Goal: Transaction & Acquisition: Purchase product/service

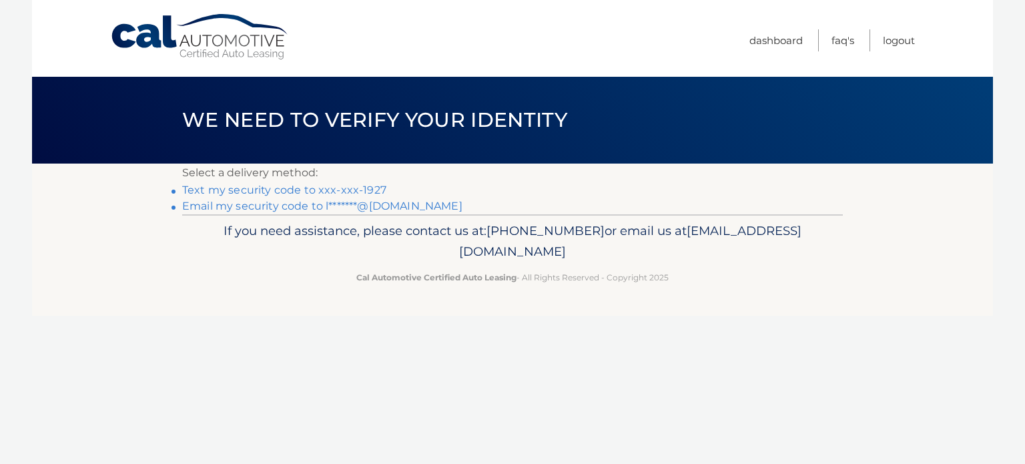
click at [287, 189] on link "Text my security code to xxx-xxx-1927" at bounding box center [284, 190] width 204 height 13
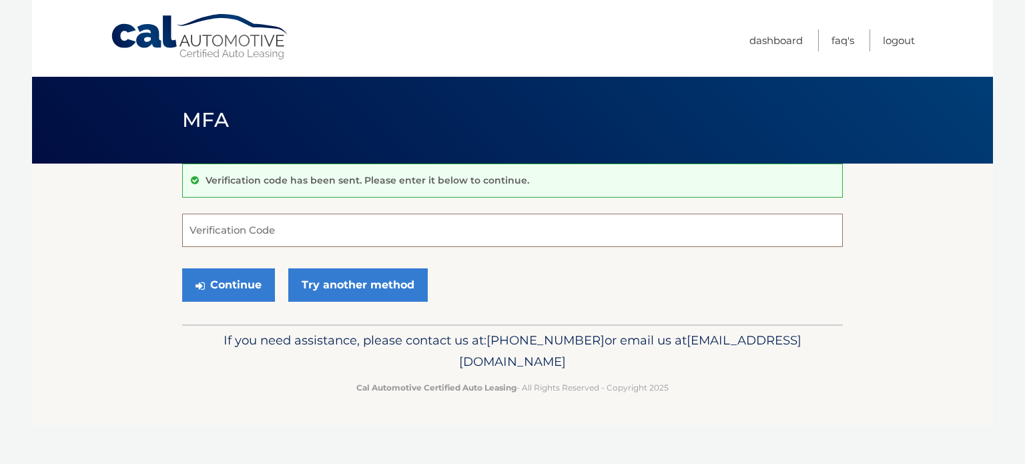
click at [310, 223] on input "Verification Code" at bounding box center [512, 230] width 661 height 33
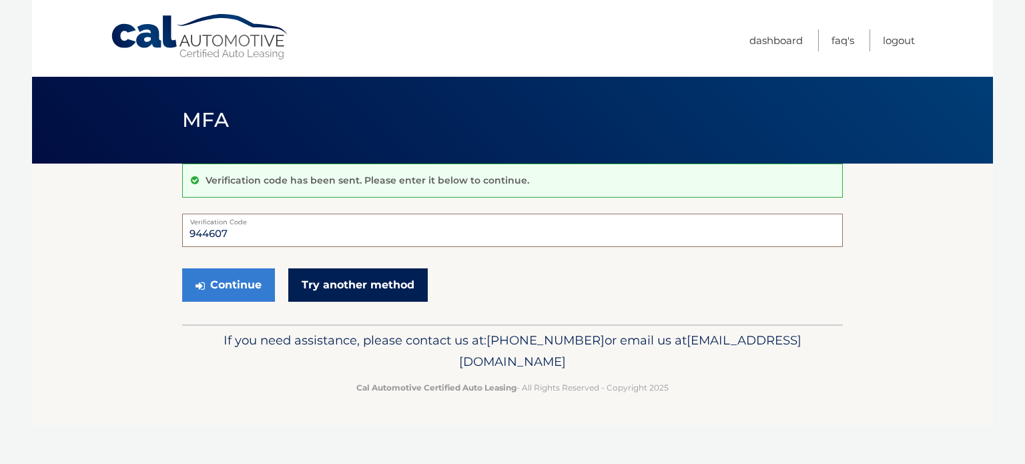
type input "944607"
click at [346, 279] on link "Try another method" at bounding box center [357, 284] width 139 height 33
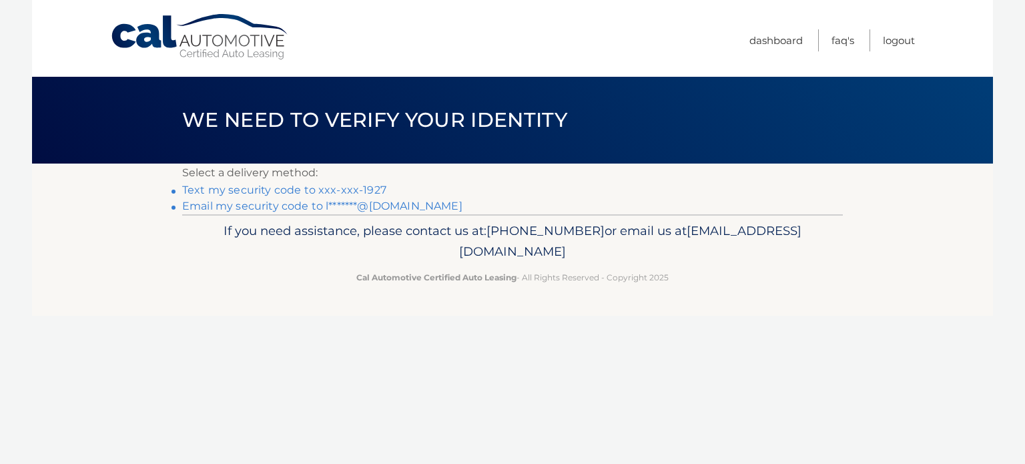
click at [291, 190] on link "Text my security code to xxx-xxx-1927" at bounding box center [284, 190] width 204 height 13
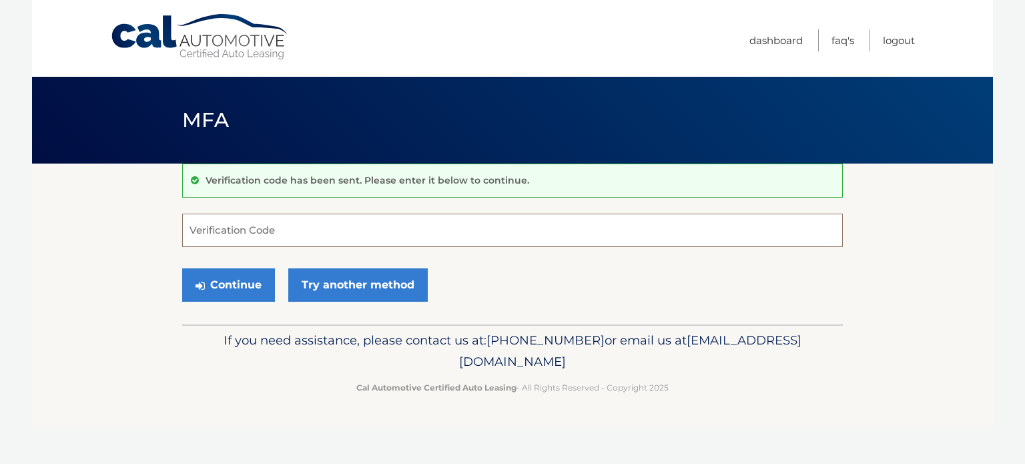
click at [313, 229] on input "Verification Code" at bounding box center [512, 230] width 661 height 33
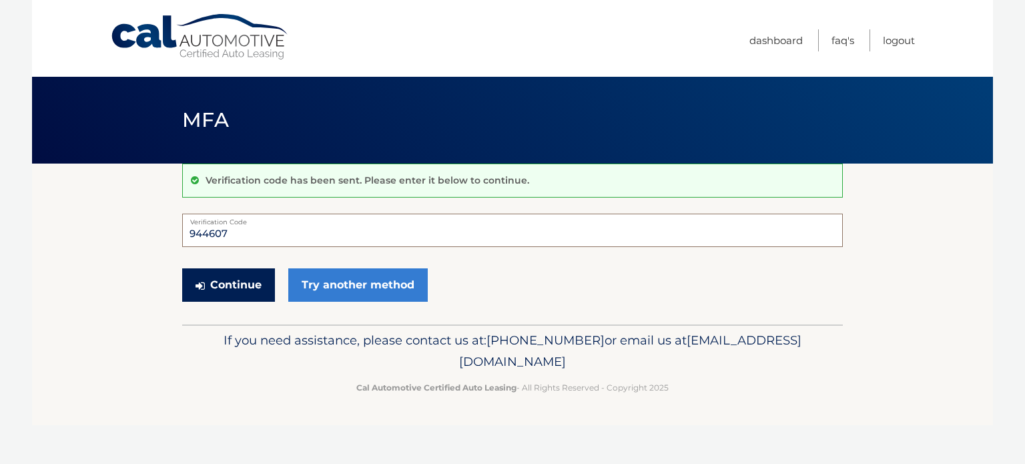
type input "944607"
click at [235, 279] on button "Continue" at bounding box center [228, 284] width 93 height 33
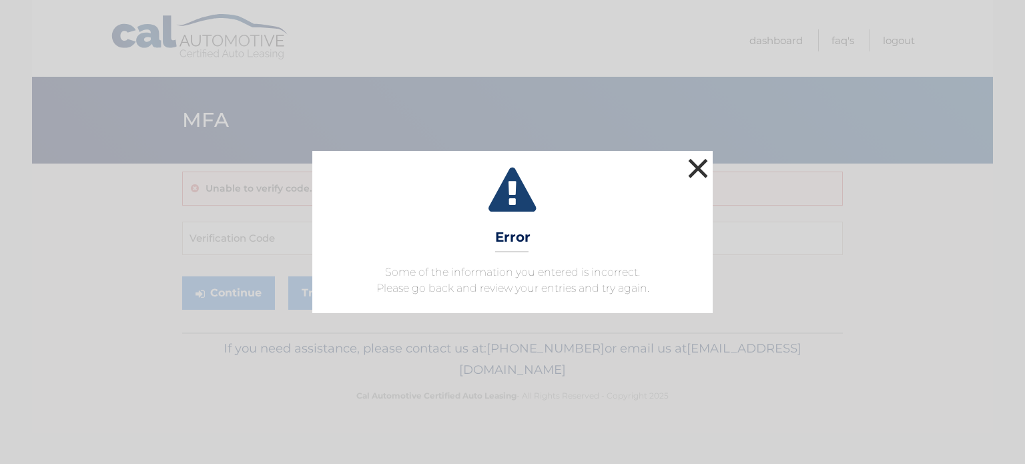
click at [695, 173] on button "×" at bounding box center [698, 168] width 27 height 27
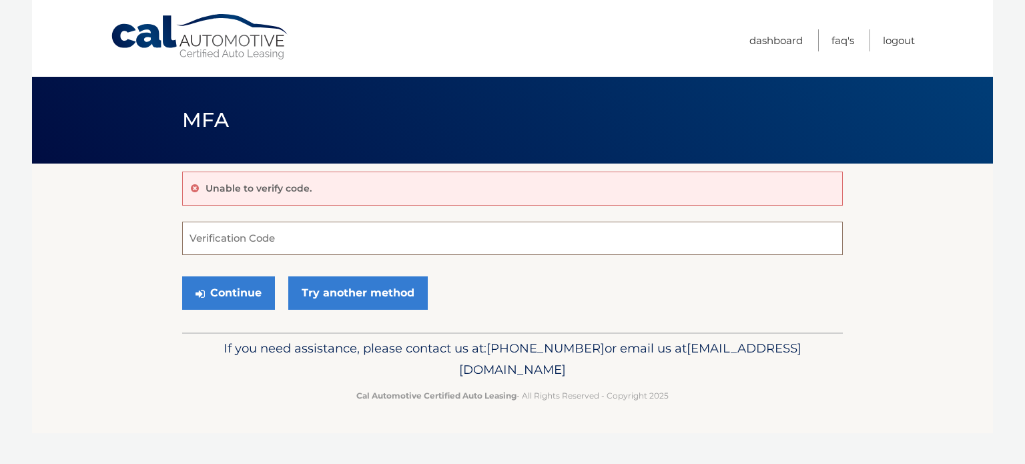
click at [282, 242] on input "Verification Code" at bounding box center [512, 238] width 661 height 33
type input "380238"
click at [244, 282] on button "Continue" at bounding box center [228, 292] width 93 height 33
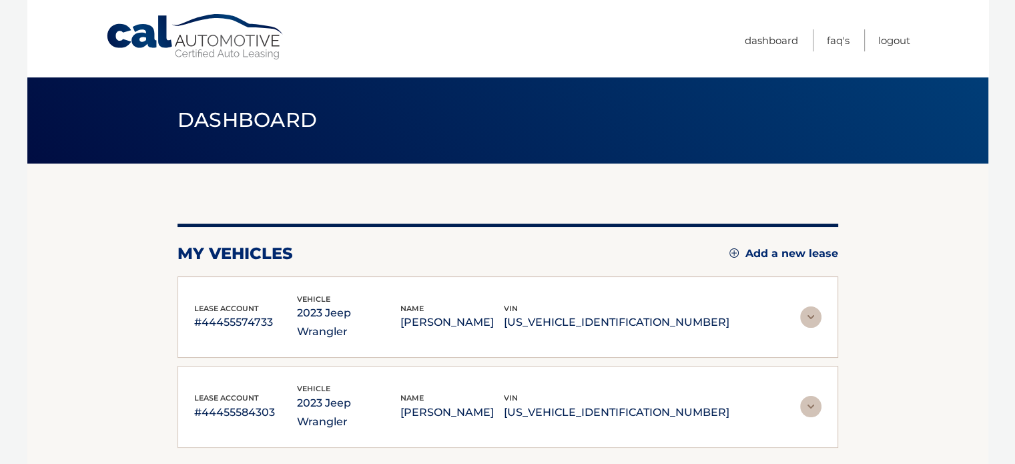
scroll to position [67, 0]
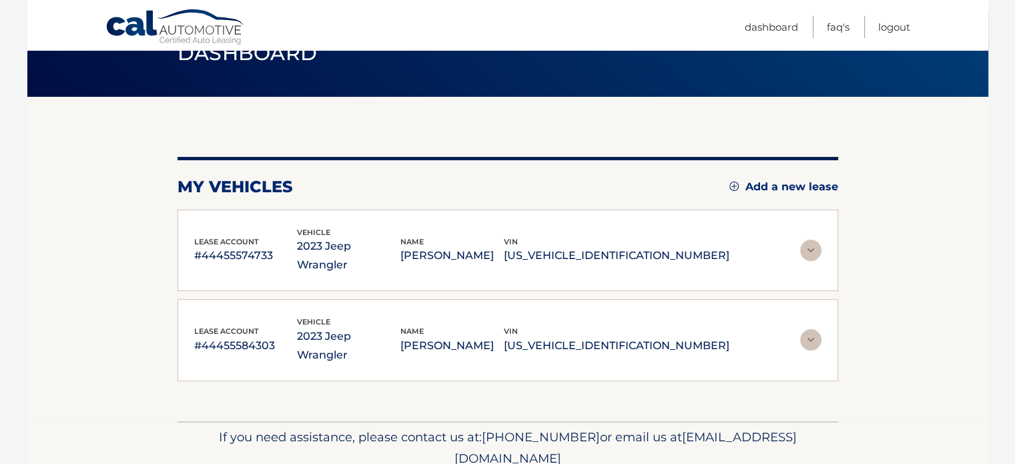
click at [809, 240] on img at bounding box center [810, 250] width 21 height 21
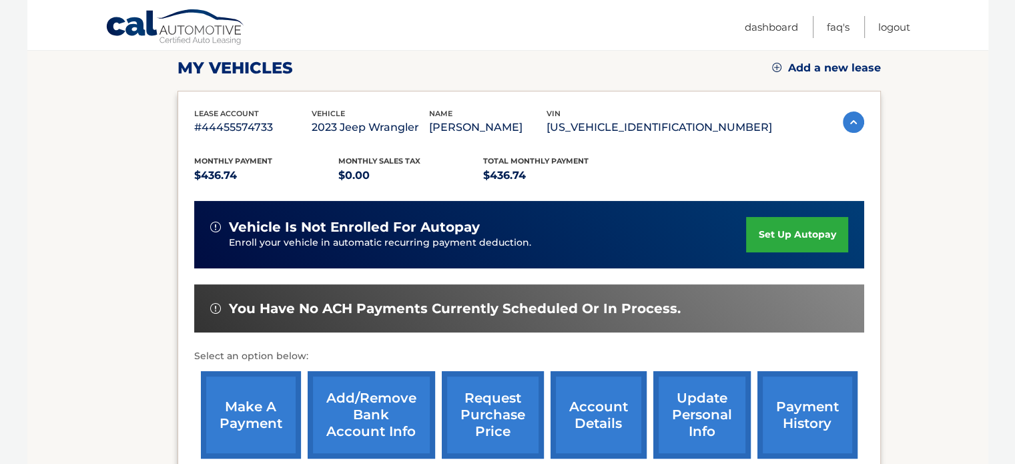
scroll to position [200, 0]
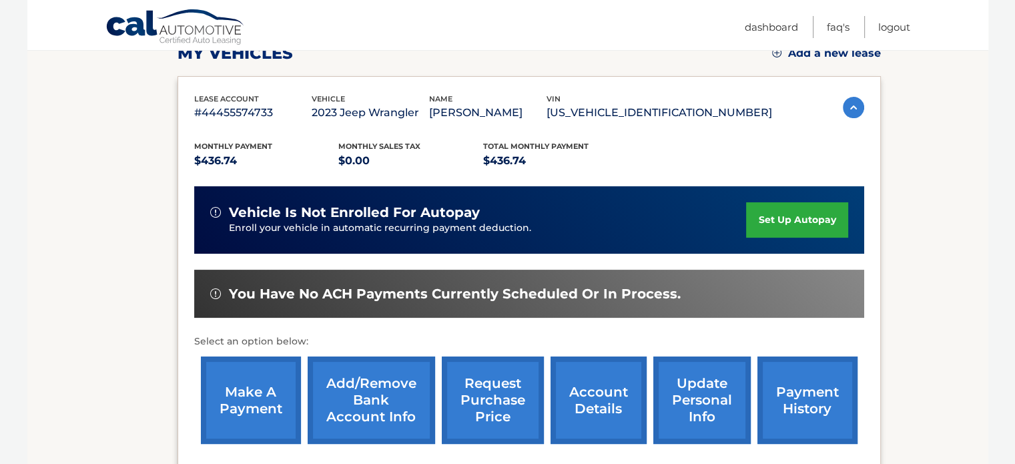
click at [272, 390] on link "make a payment" at bounding box center [251, 399] width 100 height 87
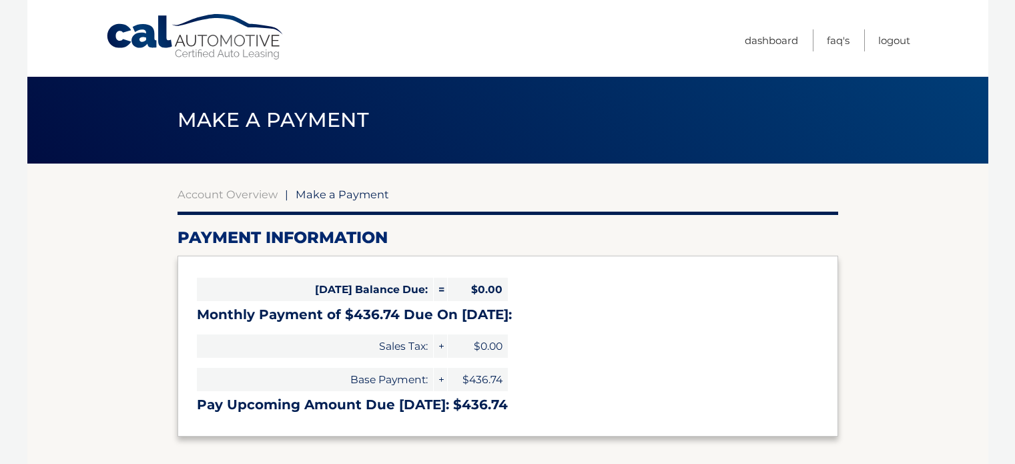
select select "OTc1NWVmYzUtZmQxZi00NDk4LThjOTItYzc5ZDA1ZDgwMmI1"
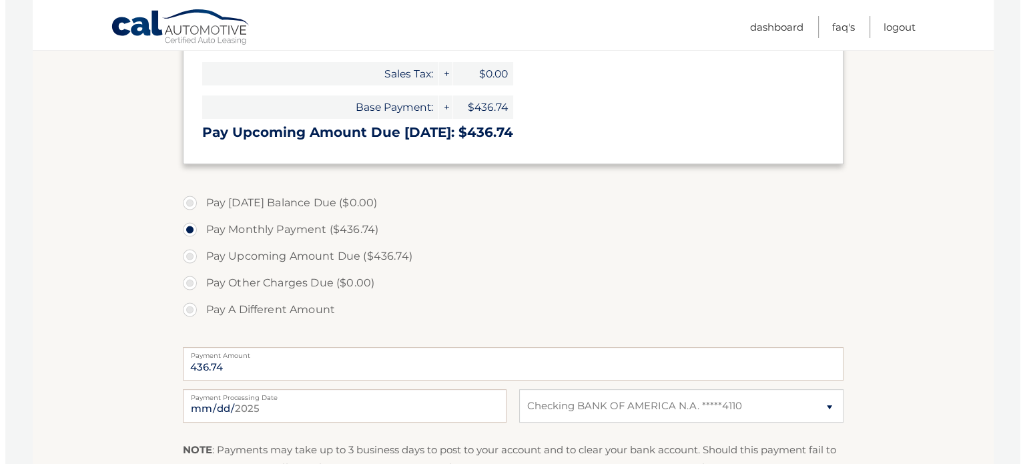
scroll to position [400, 0]
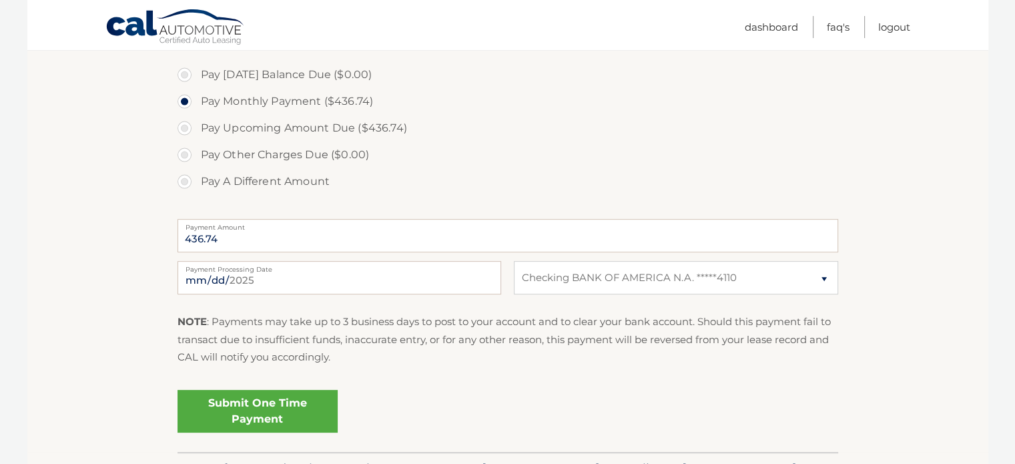
click at [270, 405] on link "Submit One Time Payment" at bounding box center [258, 411] width 160 height 43
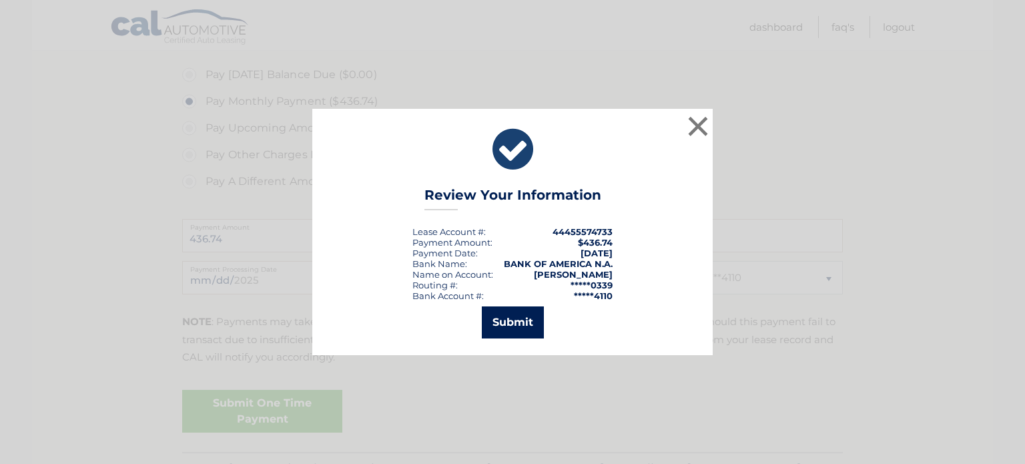
click at [509, 317] on button "Submit" at bounding box center [513, 322] width 62 height 32
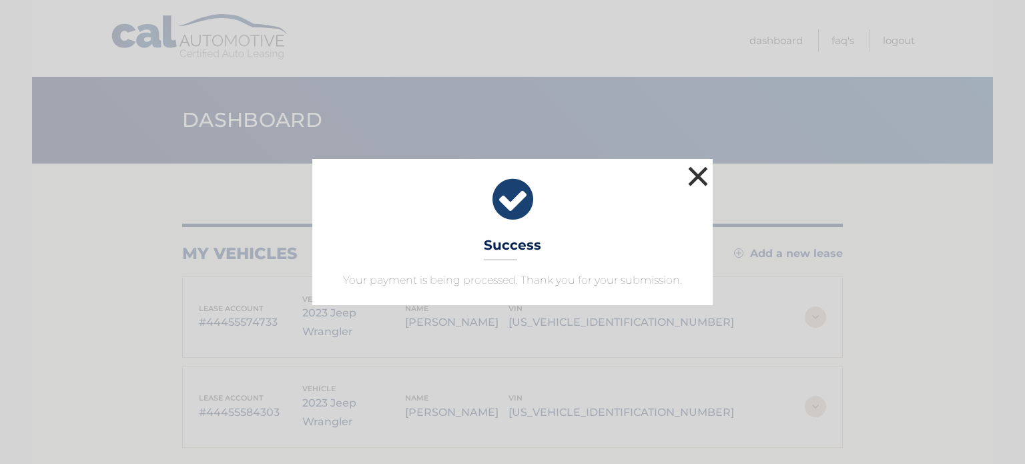
click at [703, 182] on button "×" at bounding box center [698, 176] width 27 height 27
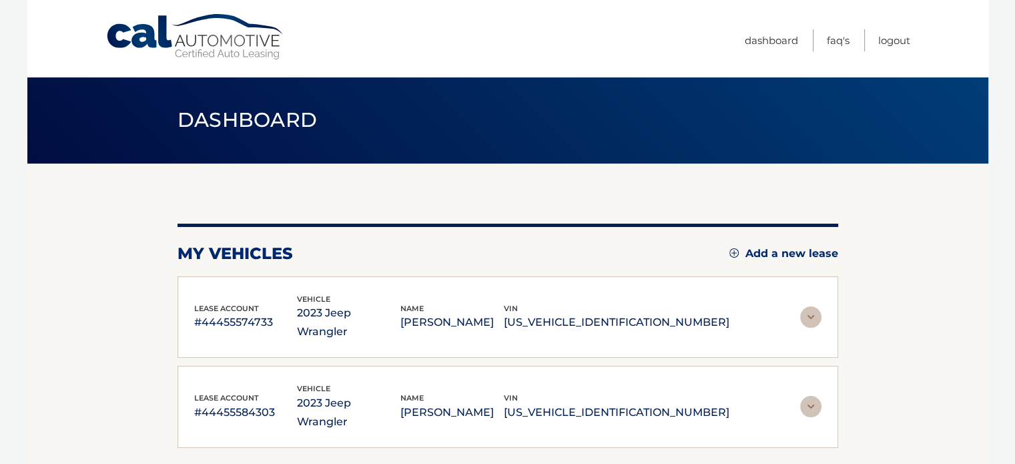
click at [806, 396] on img at bounding box center [810, 406] width 21 height 21
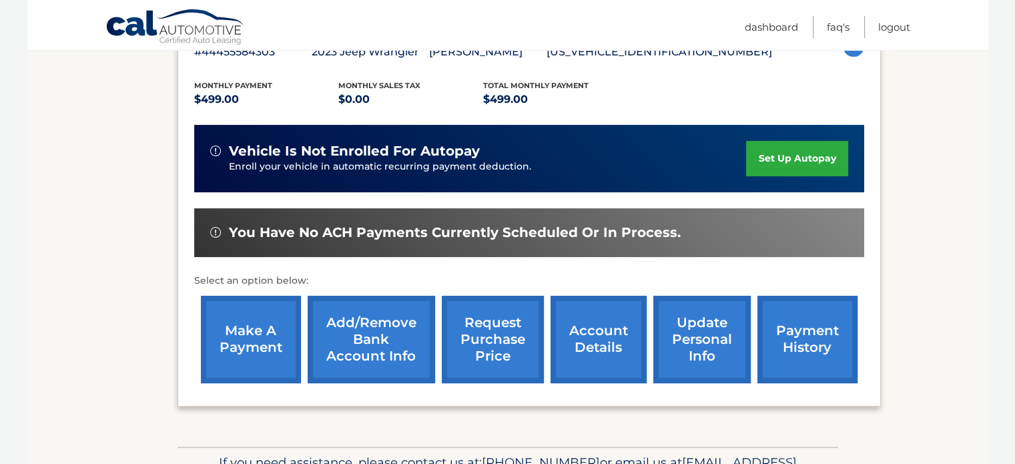
scroll to position [334, 0]
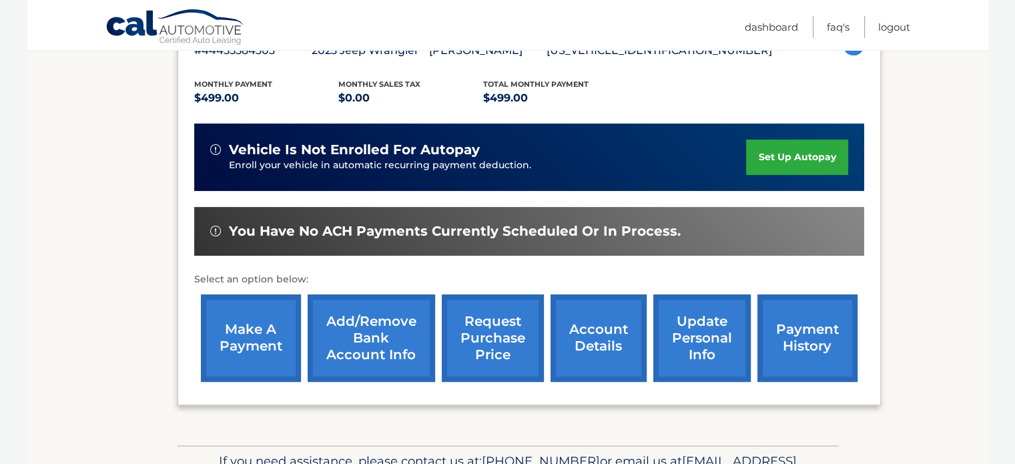
click at [271, 323] on link "make a payment" at bounding box center [251, 337] width 100 height 87
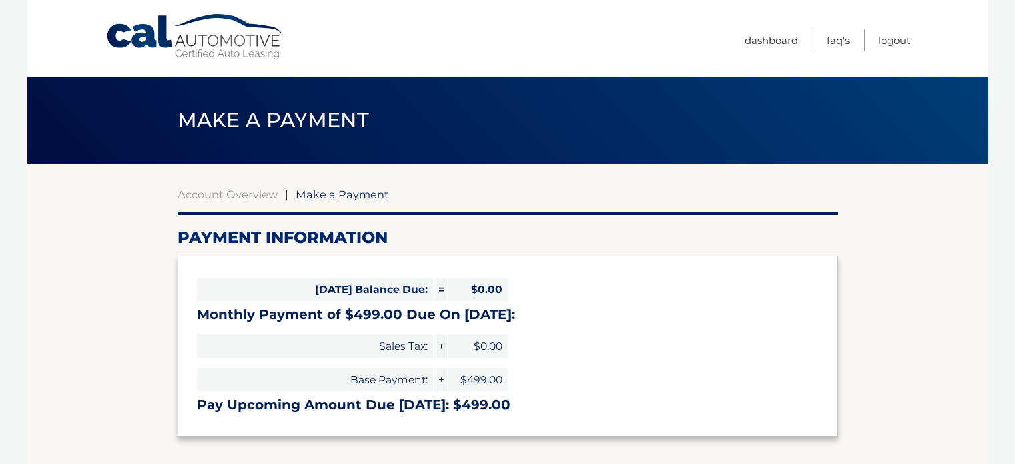
select select "ZWRkMGM5OTMtNmM4Ny00OTMxLWFiOGItYzUyM2VhZWJlYzZj"
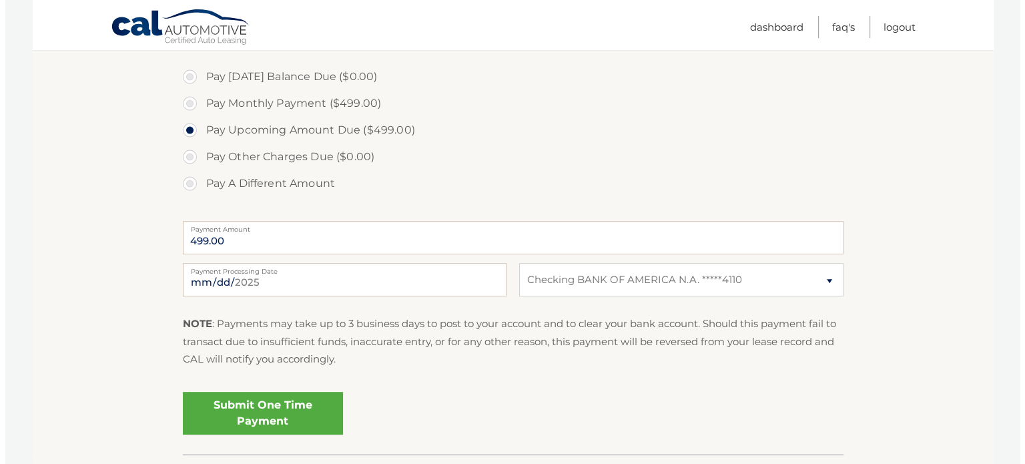
scroll to position [400, 0]
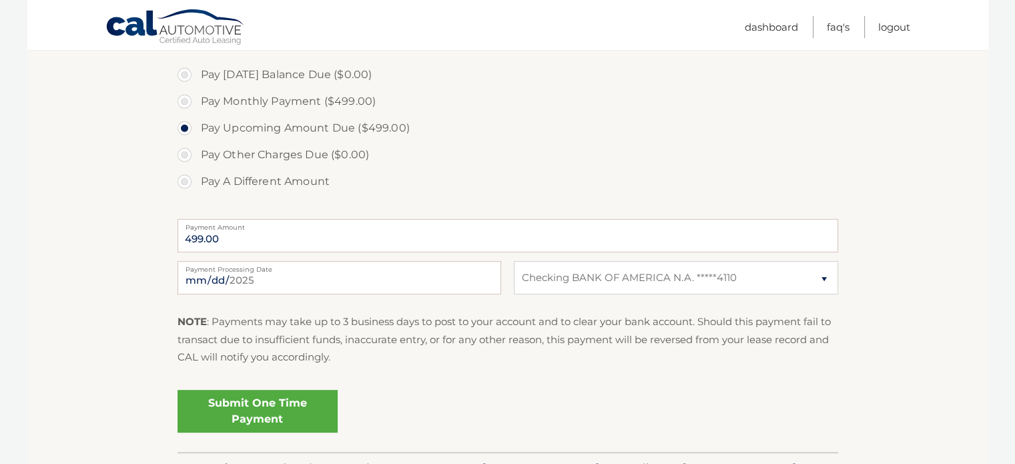
click at [184, 102] on label "Pay Monthly Payment ($499.00)" at bounding box center [508, 101] width 661 height 27
click at [184, 102] on input "Pay Monthly Payment ($499.00)" at bounding box center [189, 98] width 13 height 21
radio input "true"
click at [282, 402] on link "Submit One Time Payment" at bounding box center [258, 411] width 160 height 43
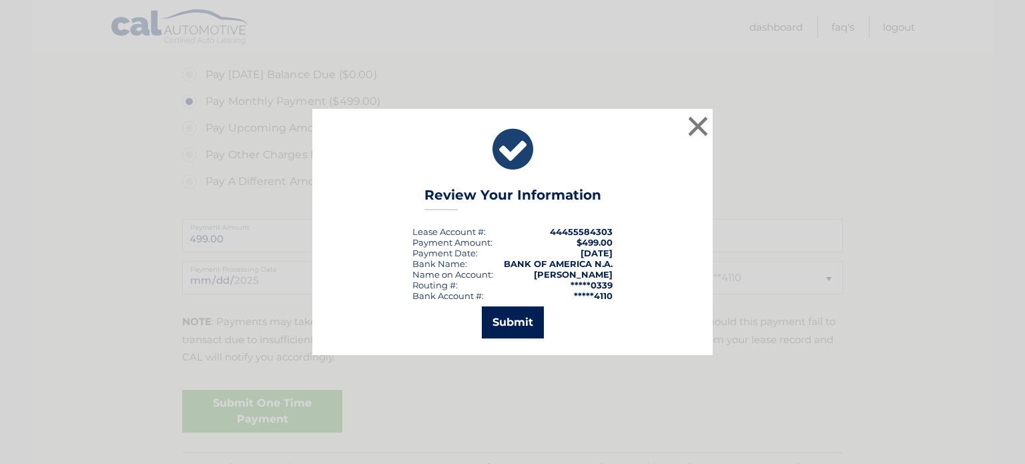
click at [512, 325] on button "Submit" at bounding box center [513, 322] width 62 height 32
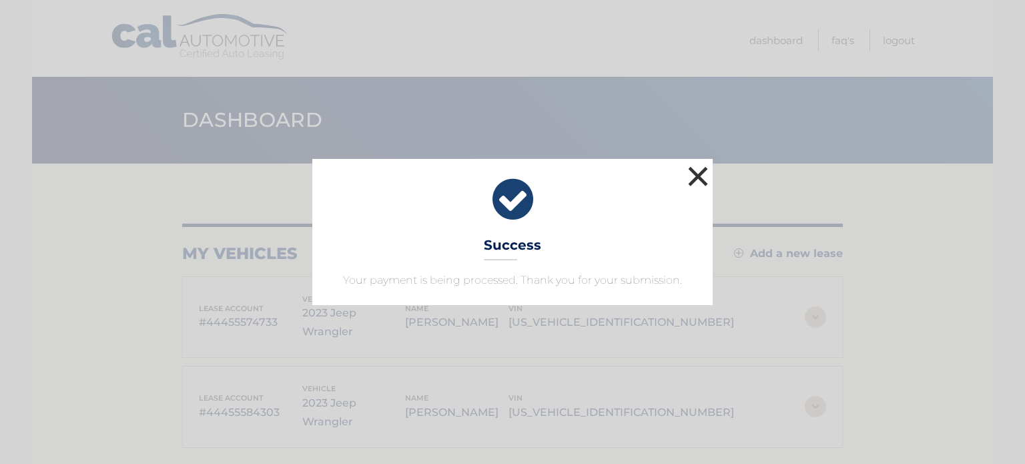
click at [703, 172] on button "×" at bounding box center [698, 176] width 27 height 27
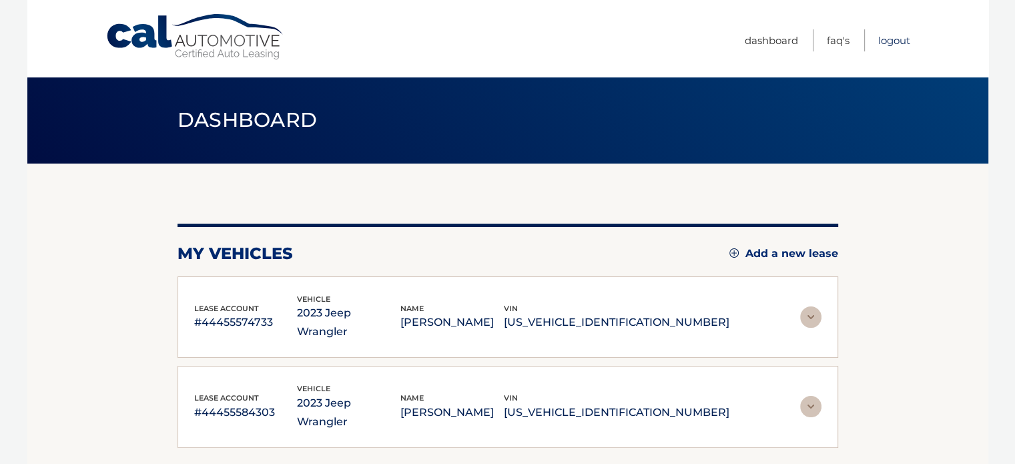
click at [902, 34] on link "Logout" at bounding box center [894, 40] width 32 height 22
